Goal: Book appointment/travel/reservation

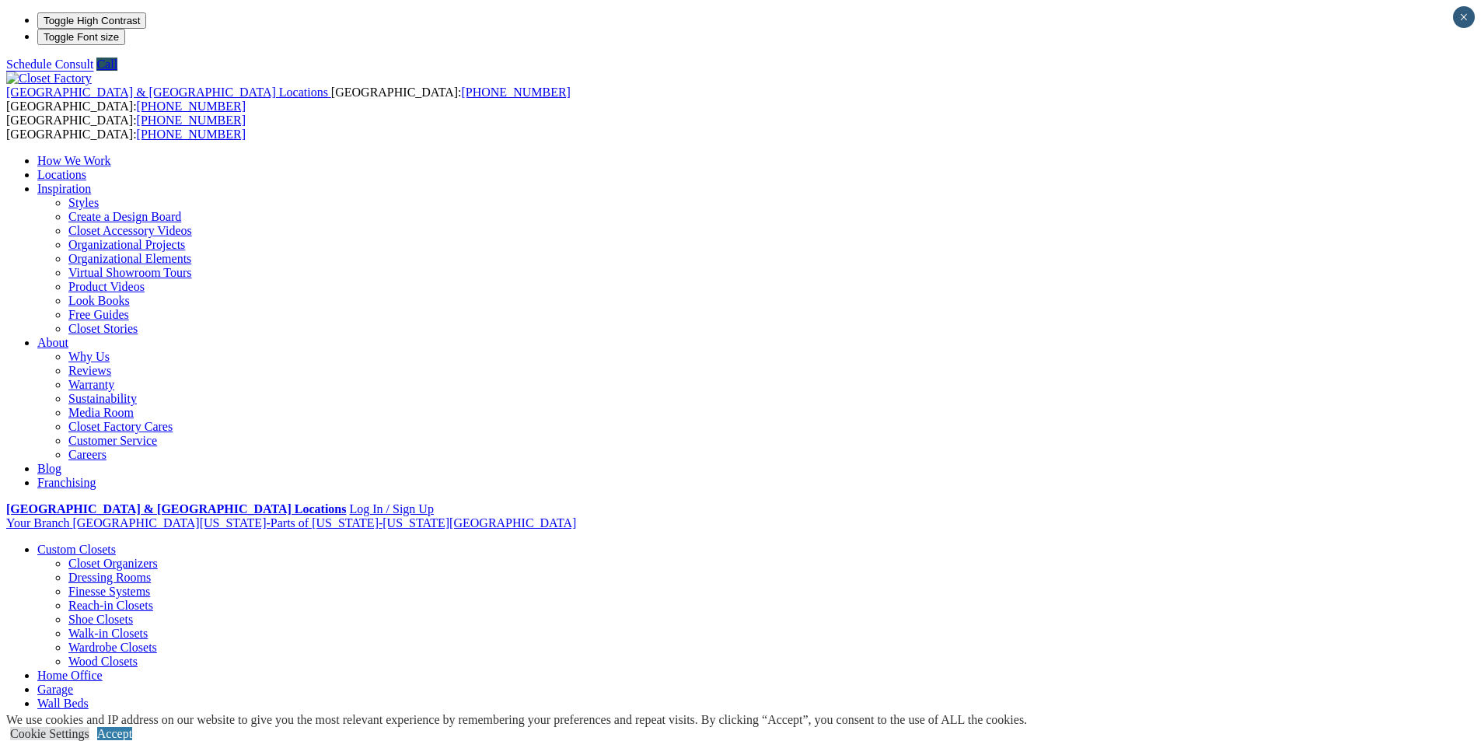
click at [151, 571] on link "Dressing Rooms" at bounding box center [109, 577] width 82 height 13
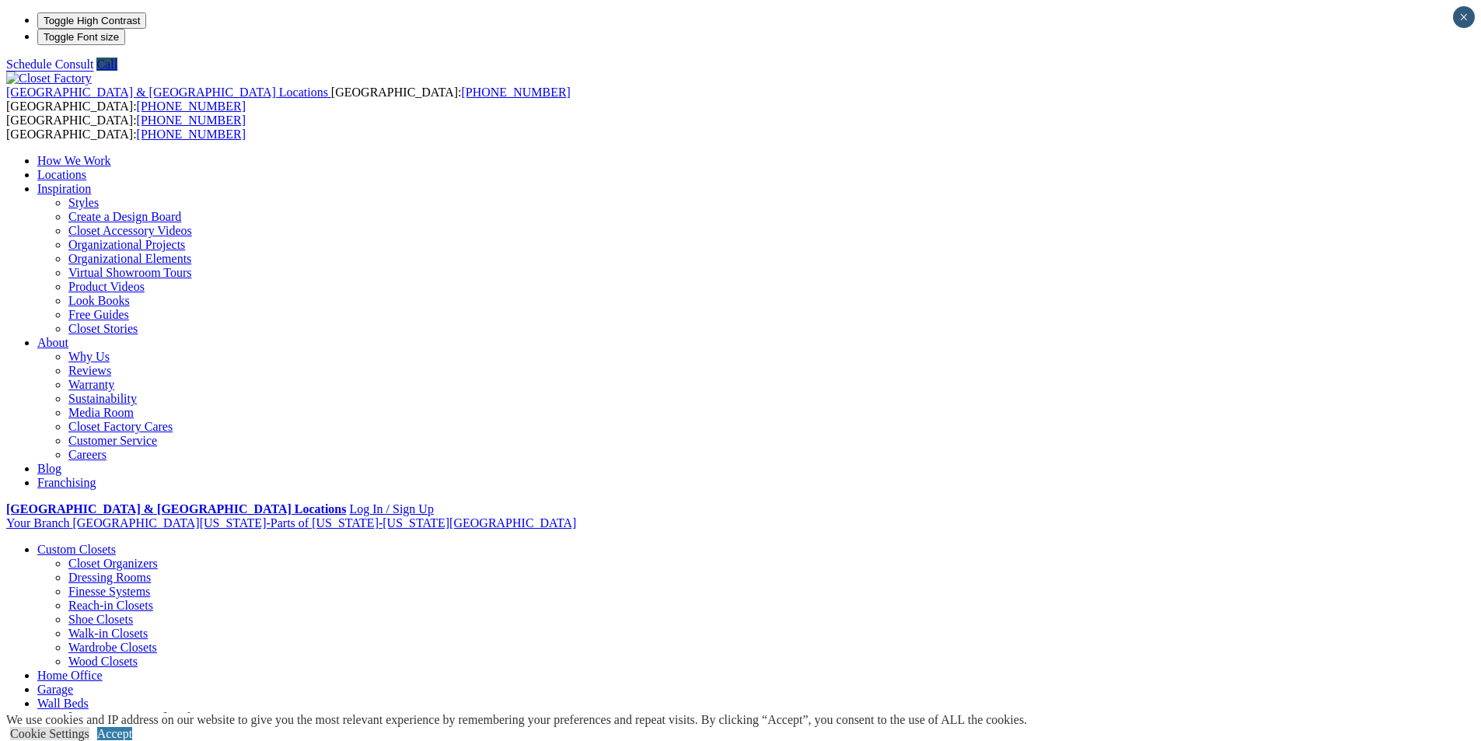
click at [191, 252] on link "Organizational Elements" at bounding box center [129, 258] width 123 height 13
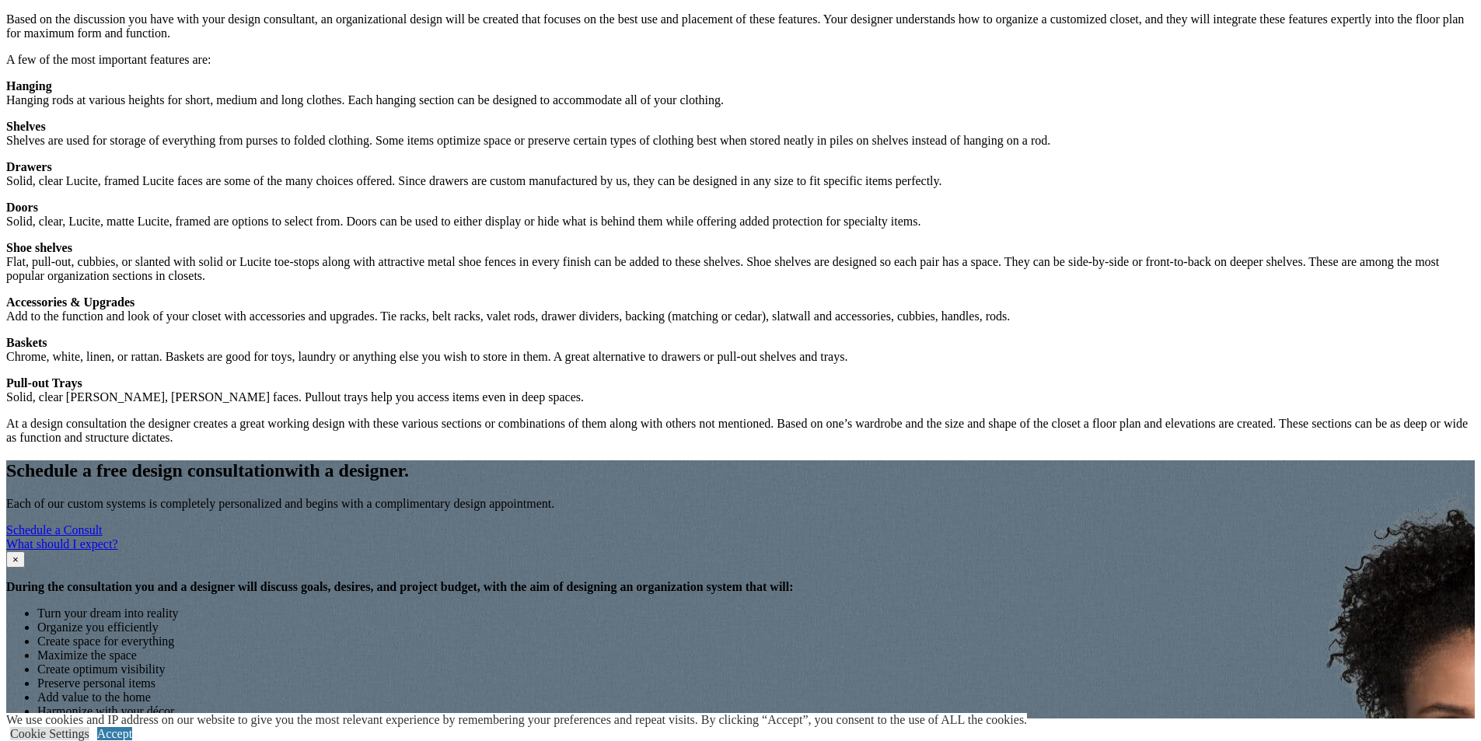
scroll to position [1477, 0]
